Goal: Find specific page/section: Find specific page/section

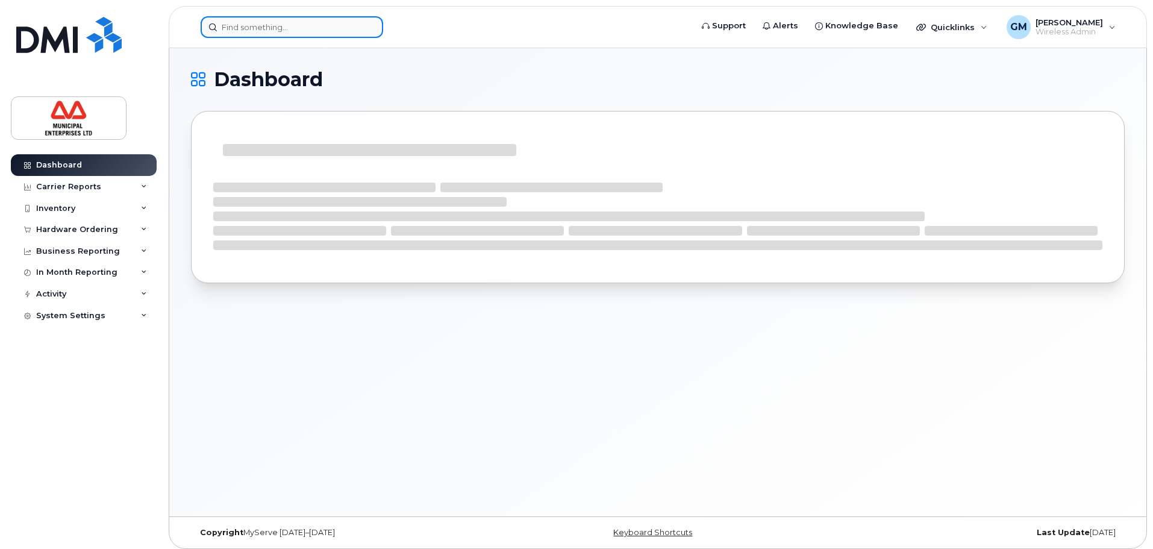
drag, startPoint x: 310, startPoint y: 21, endPoint x: 306, endPoint y: 33, distance: 12.8
click at [308, 25] on input at bounding box center [292, 27] width 183 height 22
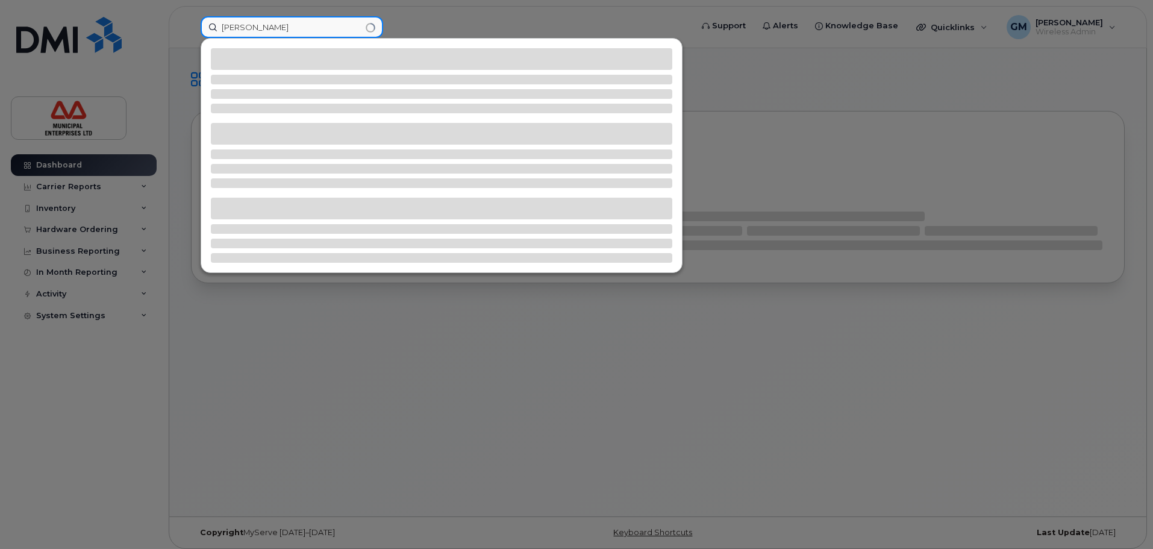
type input "[PERSON_NAME]"
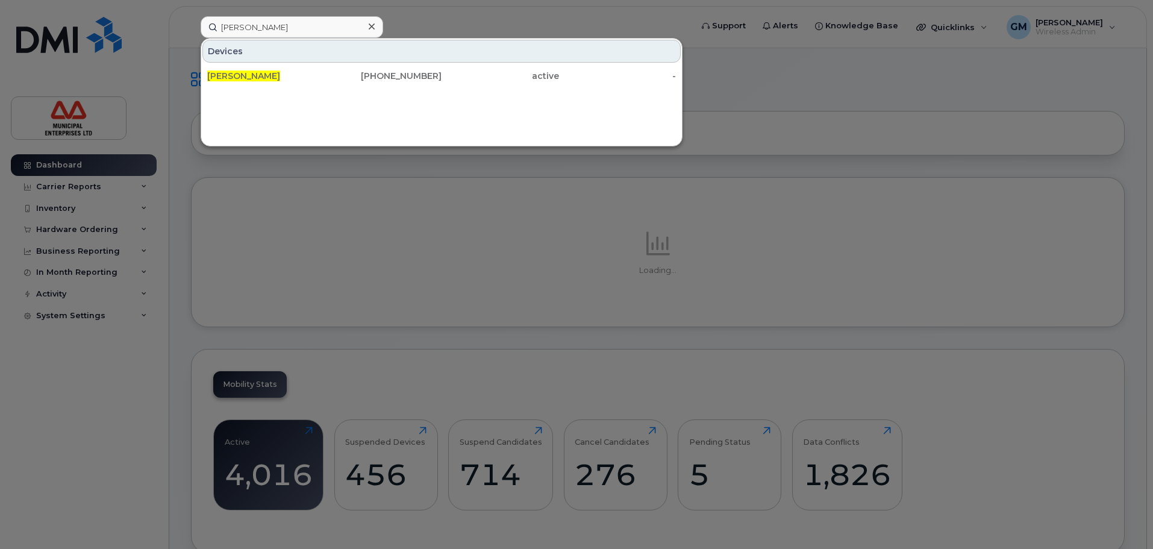
drag, startPoint x: 319, startPoint y: 67, endPoint x: 320, endPoint y: 27, distance: 40.4
click at [319, 67] on div "John Young" at bounding box center [265, 76] width 117 height 22
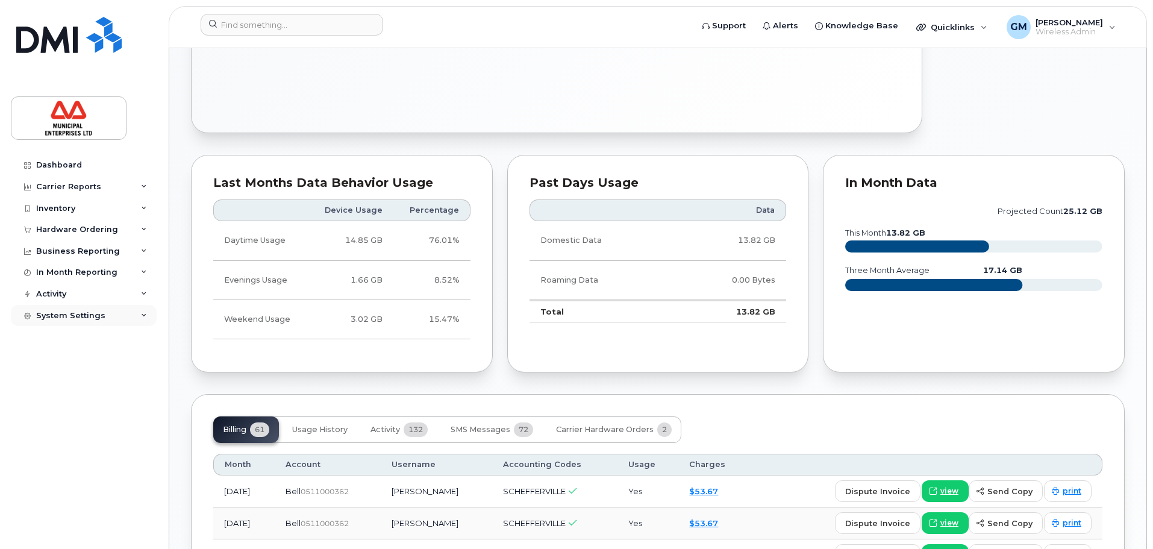
scroll to position [361, 0]
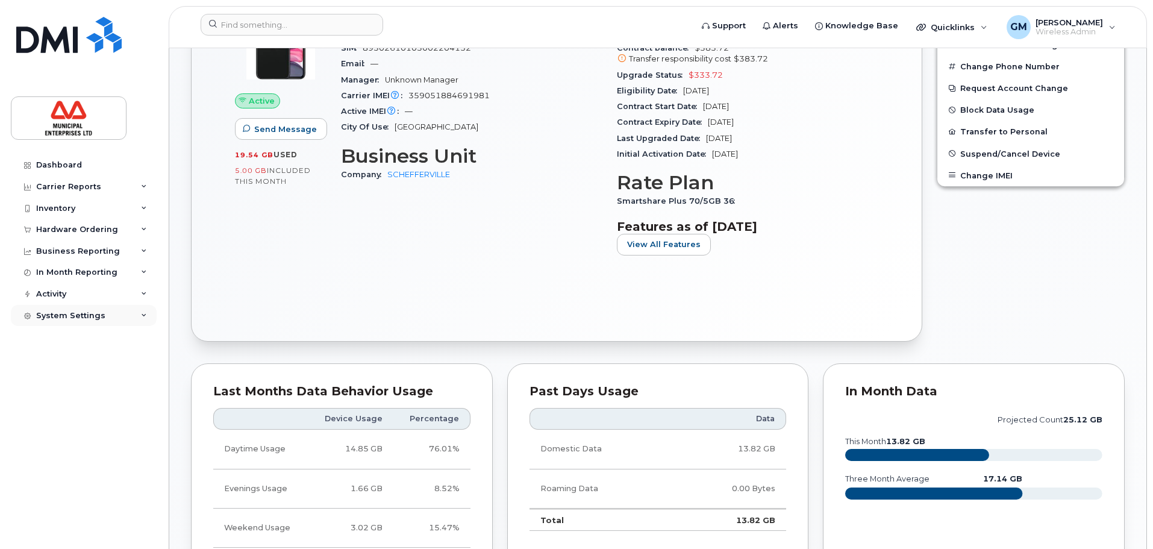
click at [112, 316] on div "System Settings" at bounding box center [84, 316] width 146 height 22
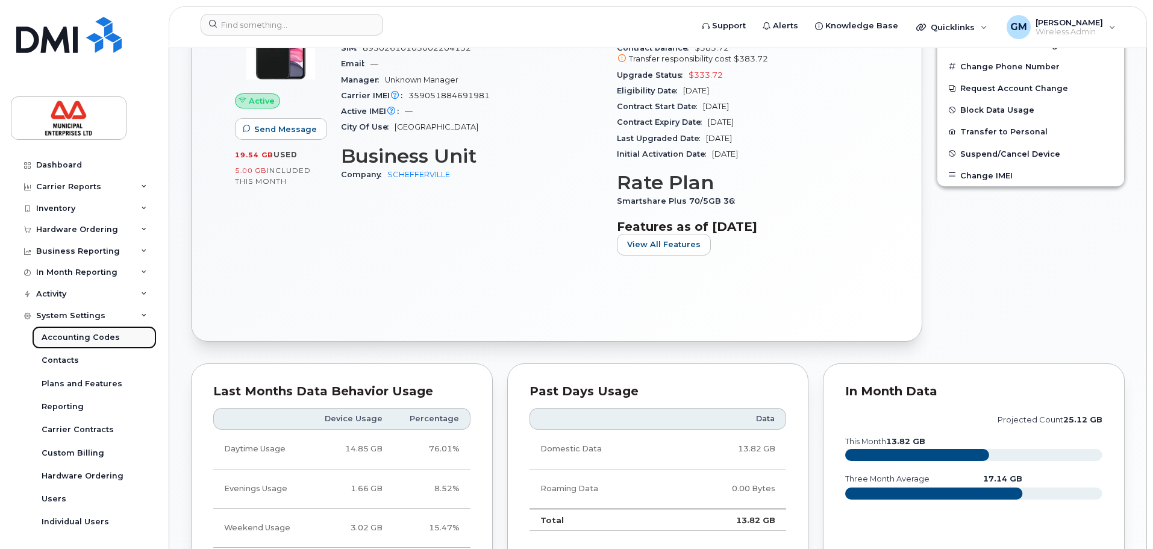
click at [96, 337] on div "Accounting Codes" at bounding box center [81, 337] width 78 height 11
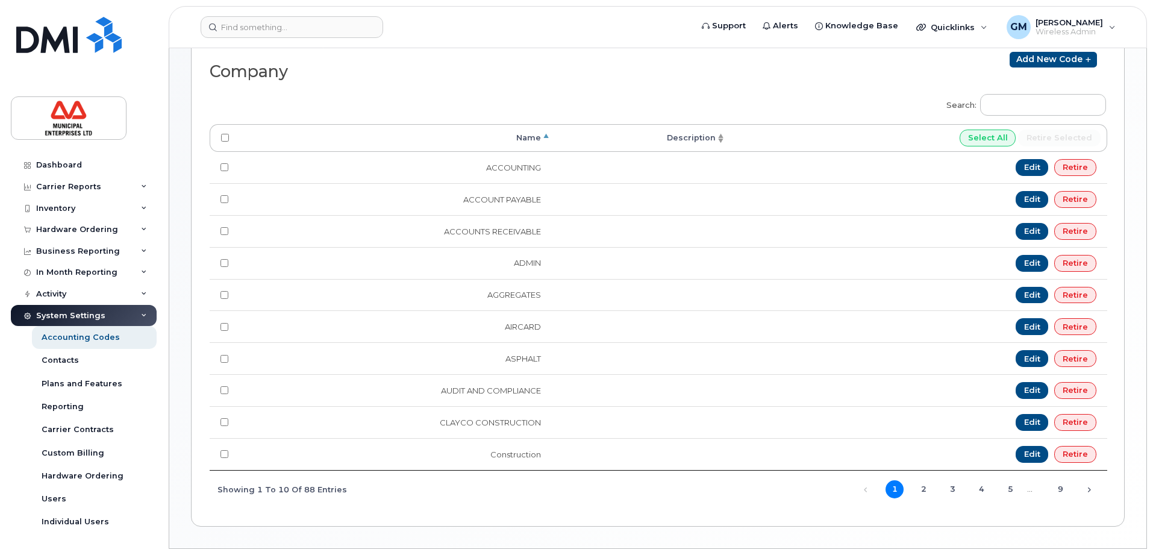
scroll to position [229, 0]
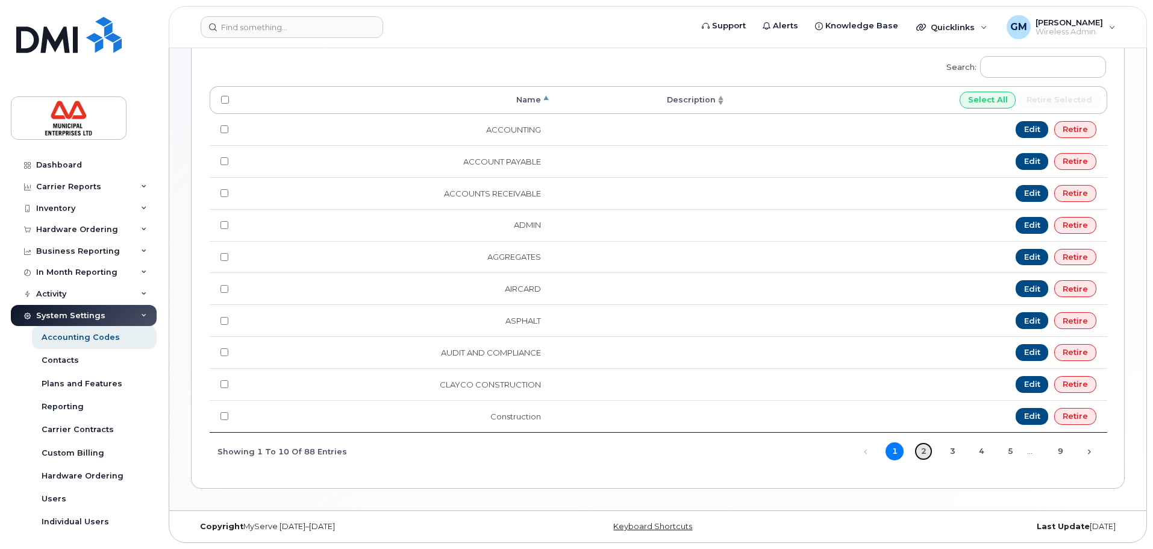
click at [922, 455] on link "2" at bounding box center [923, 451] width 18 height 18
click at [959, 451] on link "3" at bounding box center [952, 451] width 18 height 18
click at [986, 452] on link "4" at bounding box center [981, 451] width 18 height 18
click at [1010, 453] on link "5" at bounding box center [1010, 451] width 18 height 18
click at [1007, 454] on link "6" at bounding box center [1010, 451] width 18 height 18
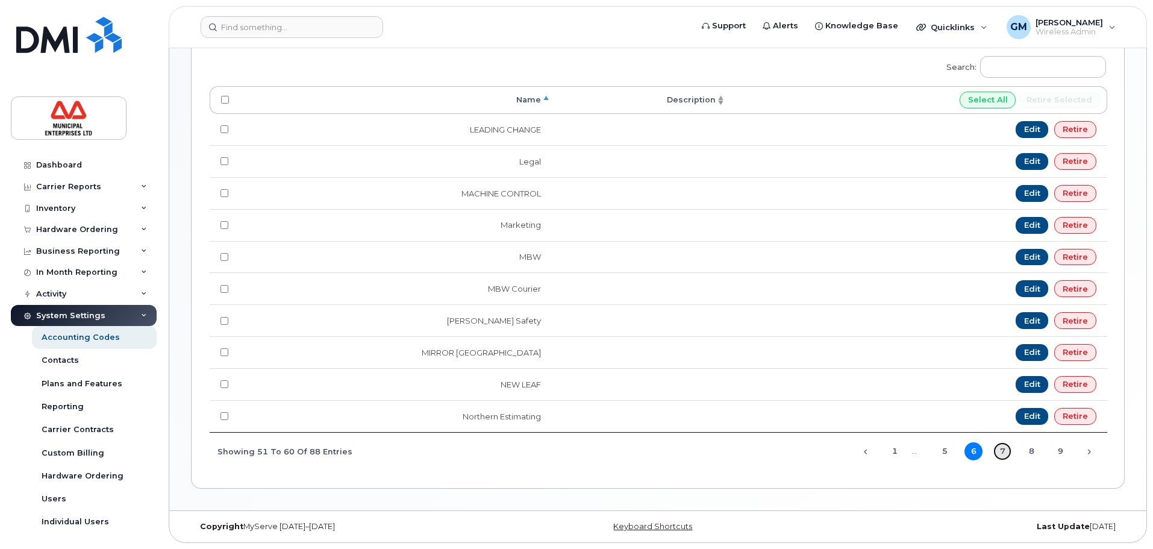
click at [1005, 452] on link "7" at bounding box center [1002, 451] width 18 height 18
click at [1036, 457] on link "8" at bounding box center [1031, 451] width 18 height 18
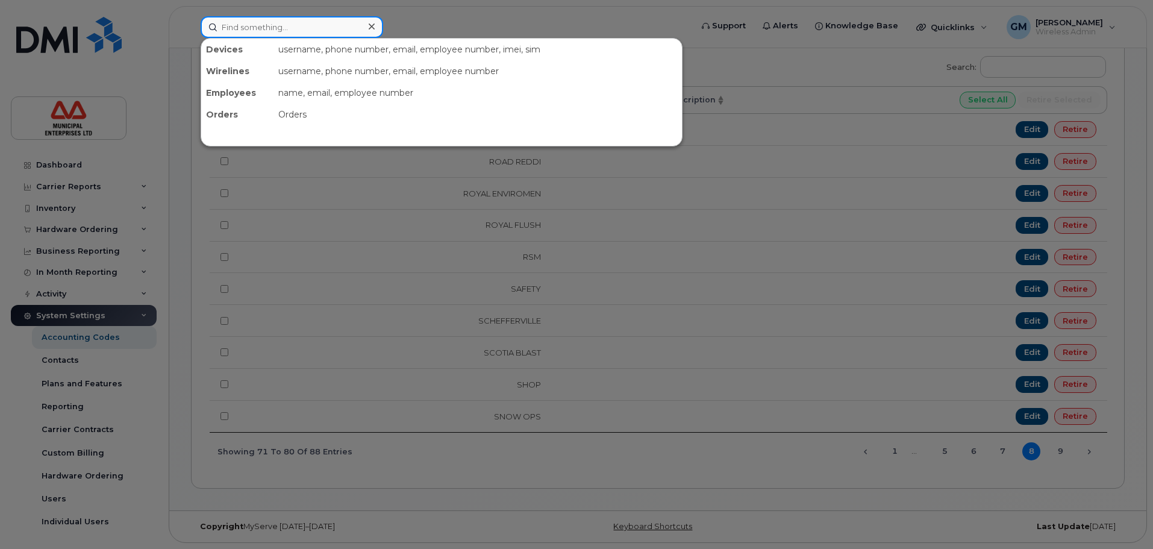
click at [335, 33] on input at bounding box center [292, 27] width 183 height 22
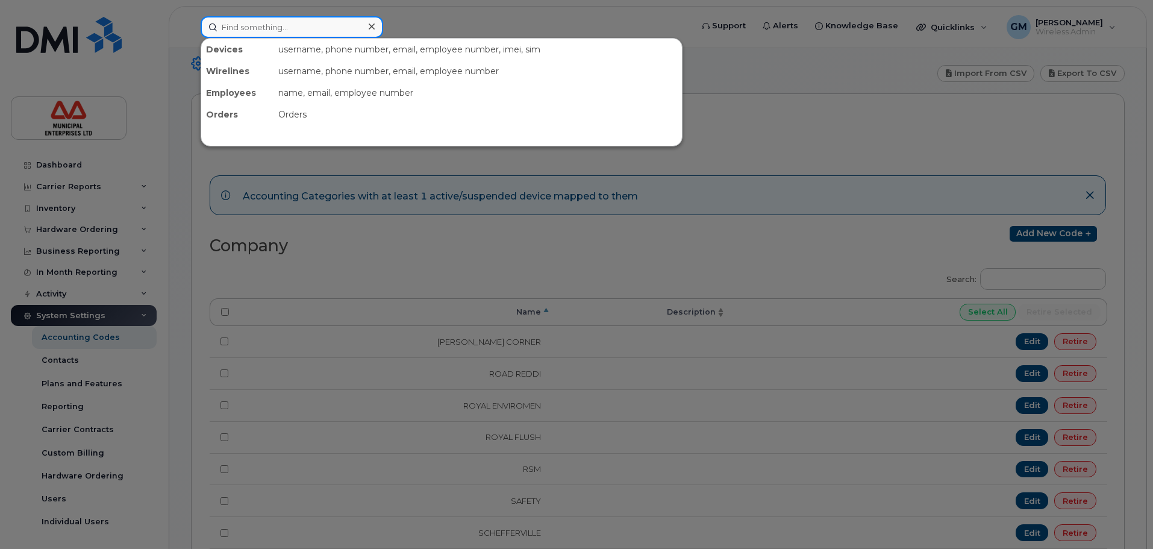
scroll to position [0, 0]
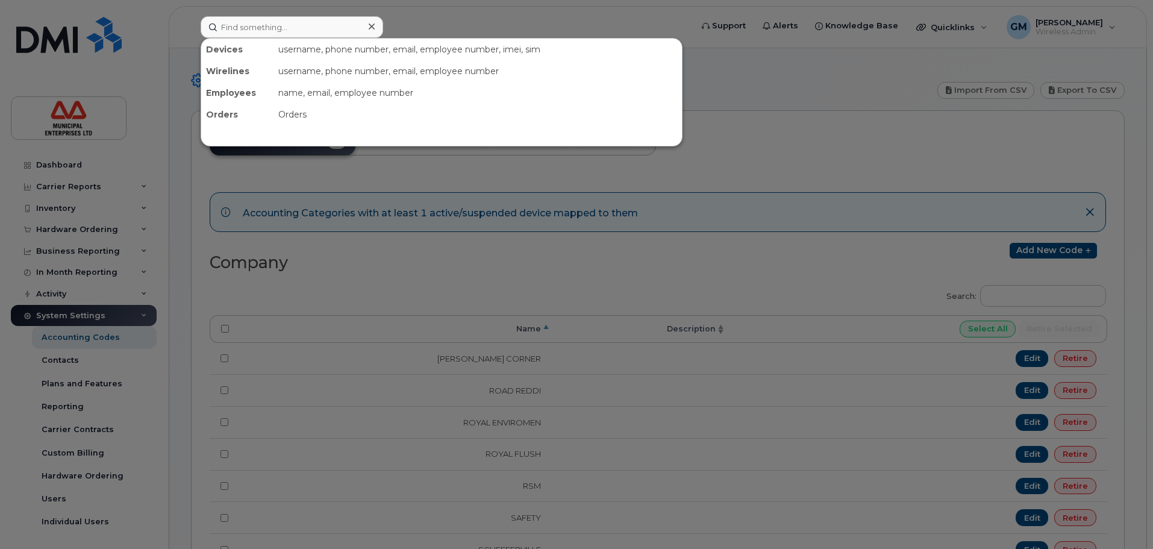
click at [54, 198] on div at bounding box center [576, 274] width 1153 height 549
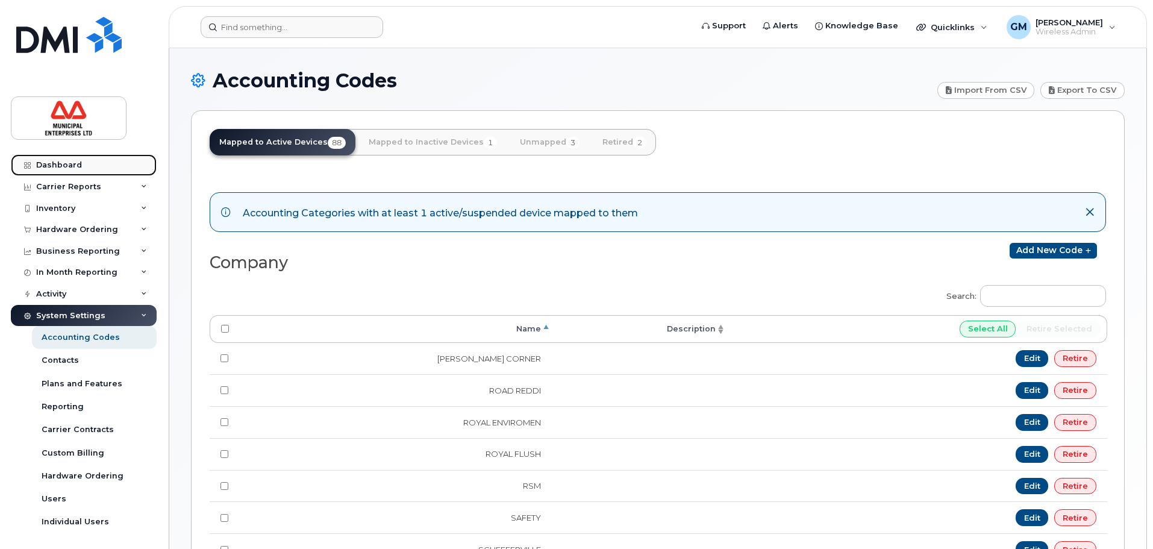
click at [69, 166] on div "Dashboard" at bounding box center [59, 165] width 46 height 10
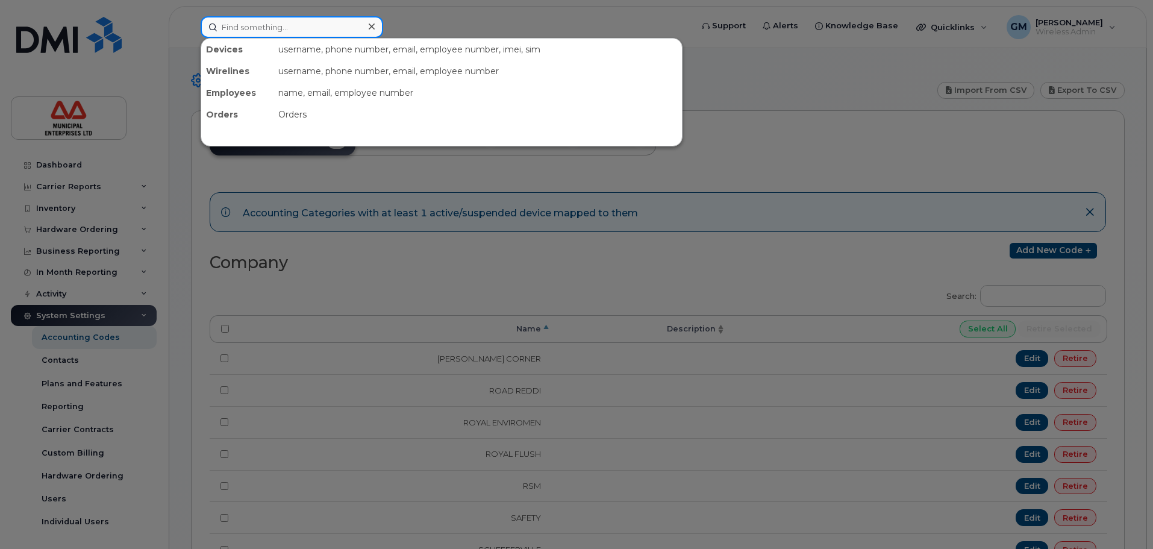
click at [269, 33] on input at bounding box center [292, 27] width 183 height 22
type input "ca"
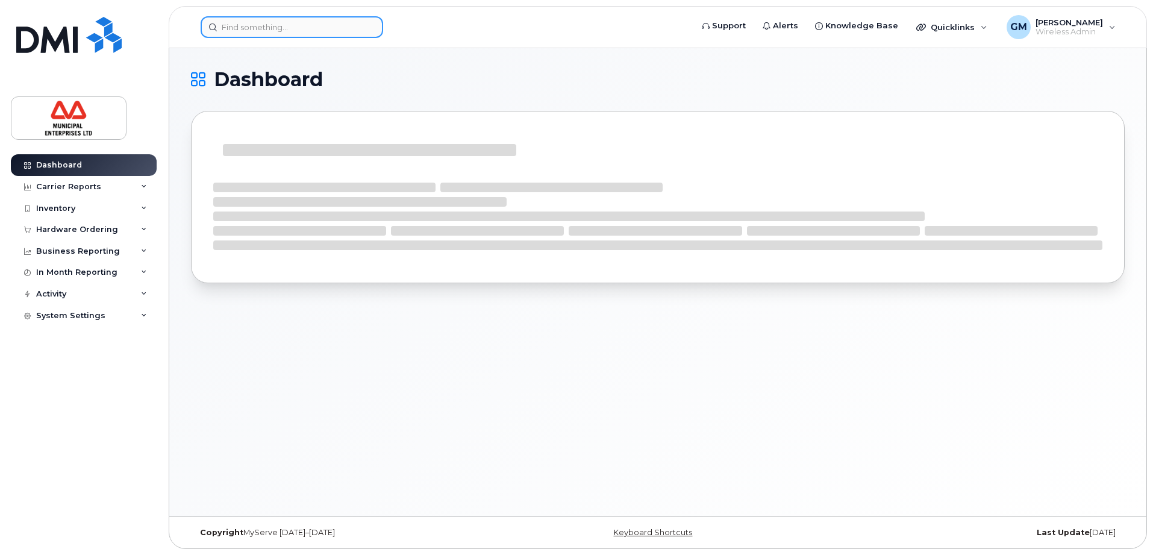
click at [269, 33] on input at bounding box center [292, 27] width 183 height 22
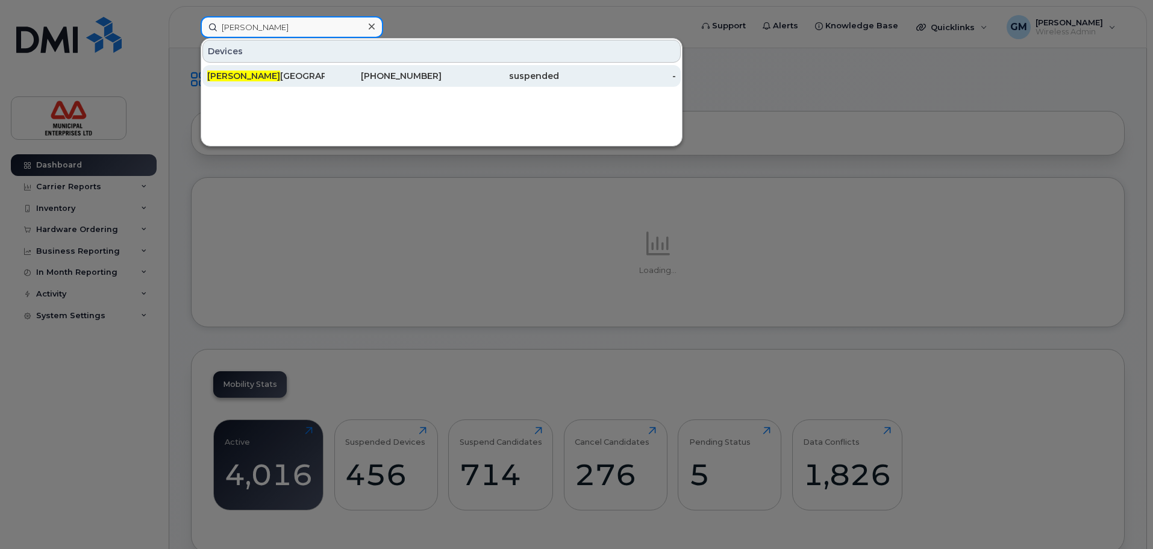
type input "carla"
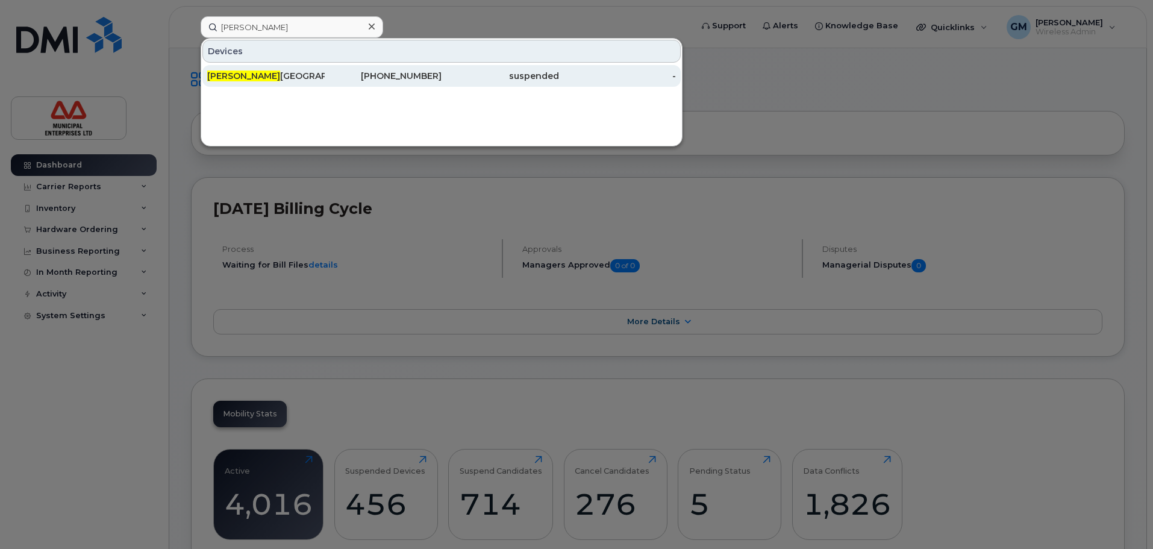
click at [258, 80] on div "Carla Brazil" at bounding box center [265, 76] width 117 height 12
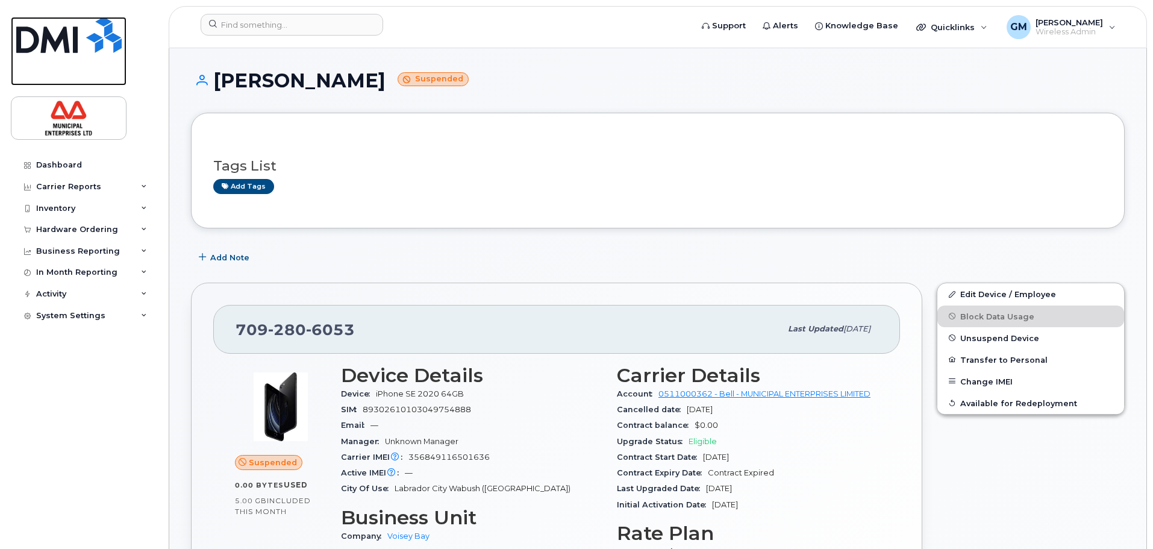
click at [28, 40] on img at bounding box center [68, 35] width 105 height 36
